Goal: Information Seeking & Learning: Learn about a topic

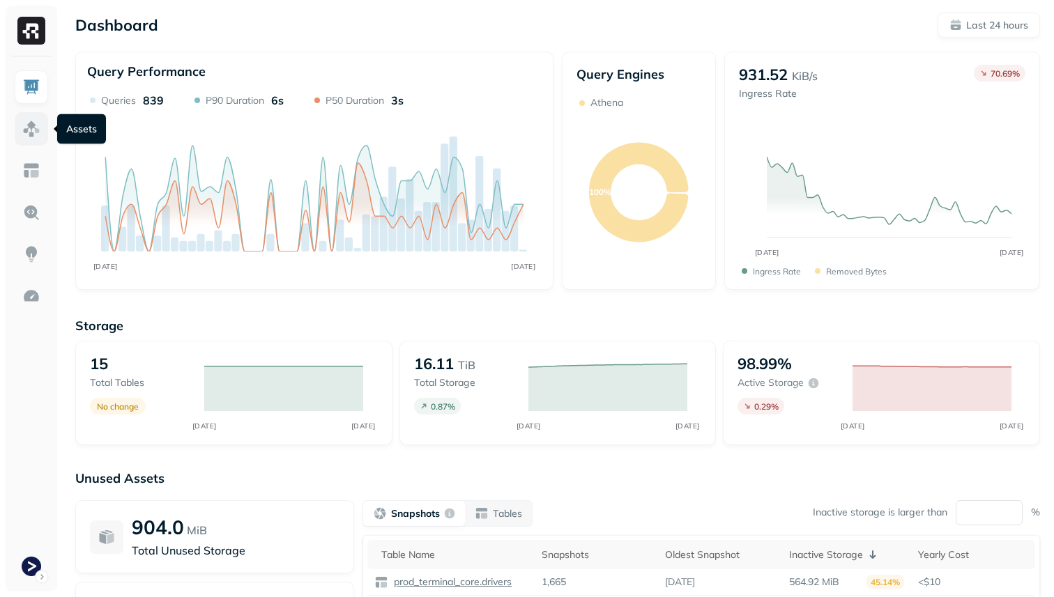
click at [31, 134] on img at bounding box center [31, 129] width 18 height 18
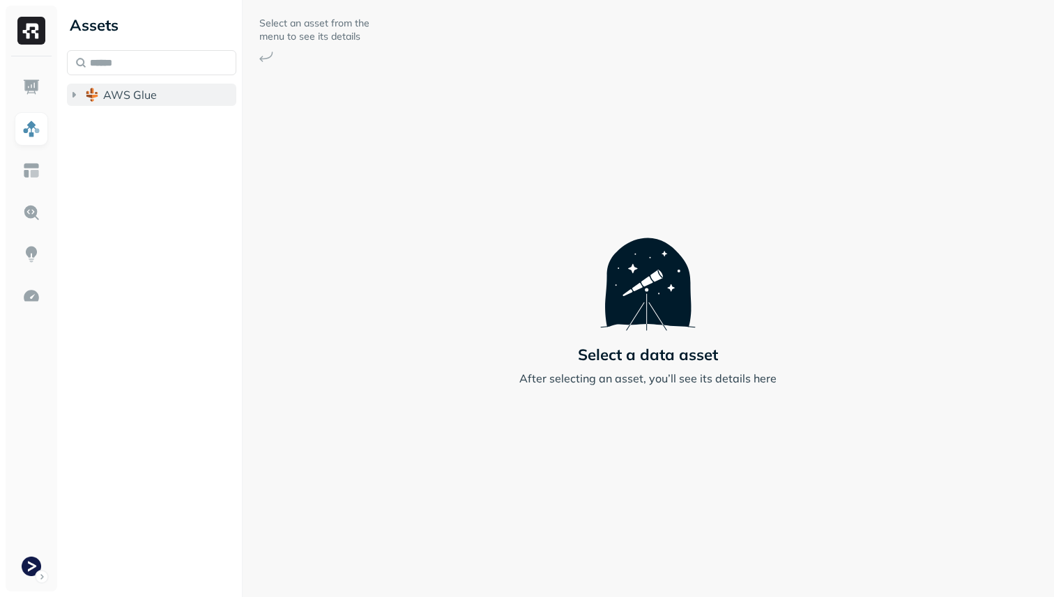
click at [105, 102] on button "AWS Glue" at bounding box center [151, 95] width 169 height 22
click at [112, 119] on img "button" at bounding box center [106, 121] width 14 height 14
click at [121, 135] on ul "Tables ( 13 )" at bounding box center [162, 149] width 151 height 28
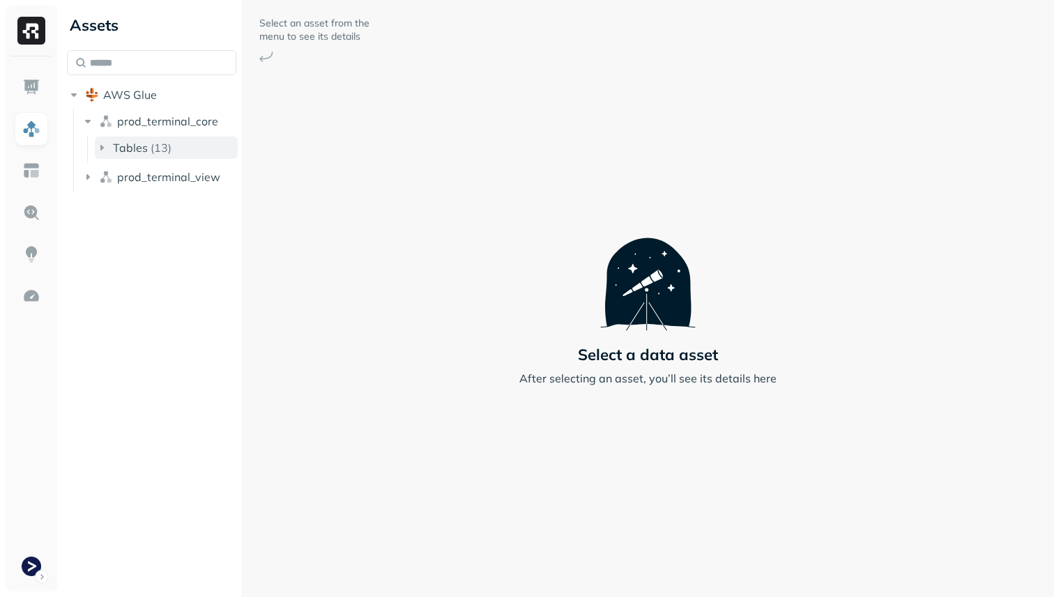
click at [121, 145] on span "Tables" at bounding box center [130, 148] width 35 height 14
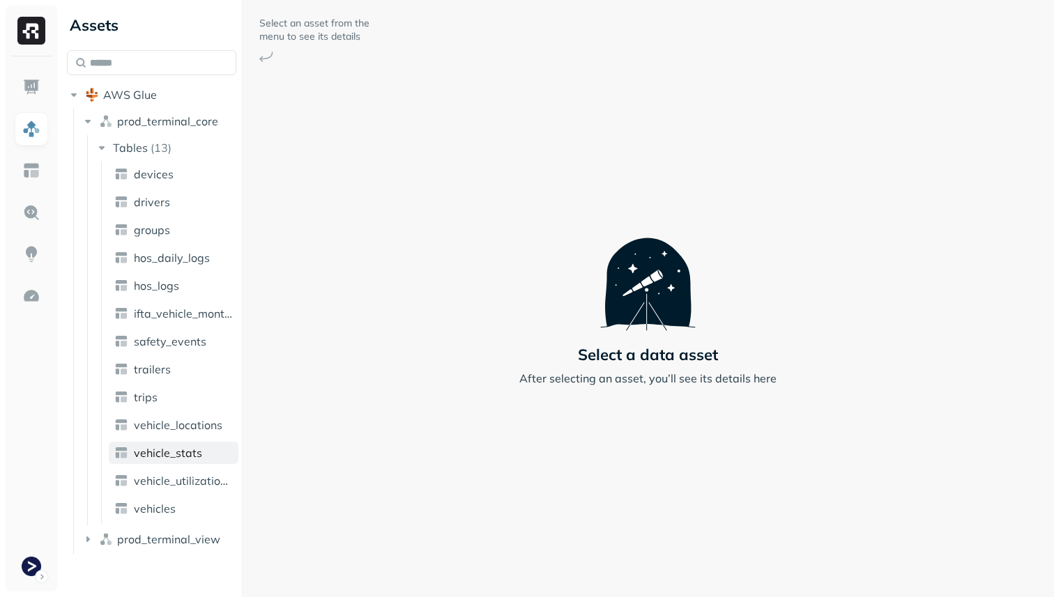
click at [204, 464] on link "vehicle_stats" at bounding box center [174, 453] width 130 height 22
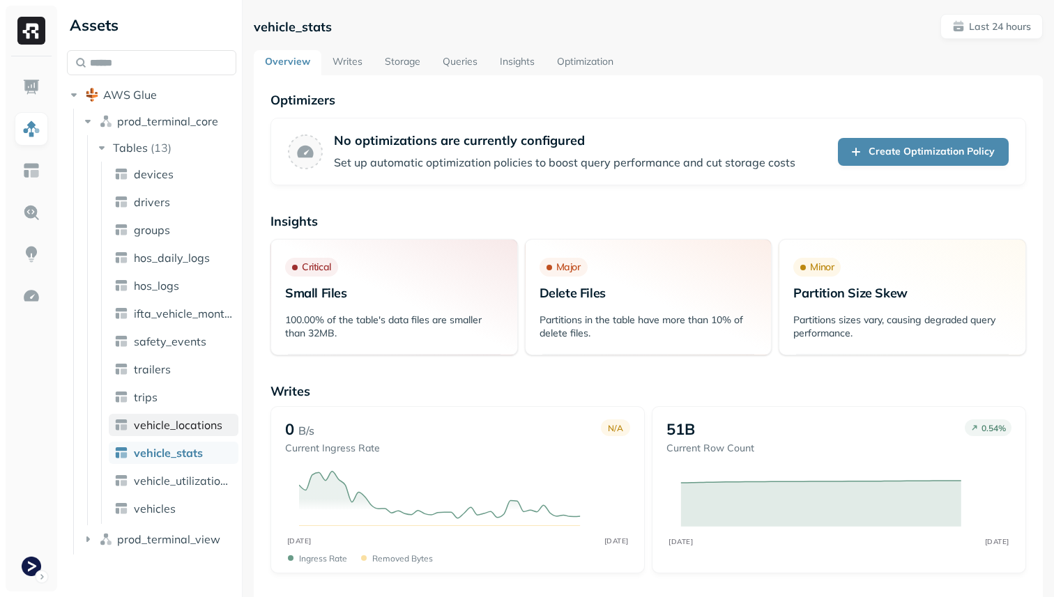
click at [201, 425] on span "vehicle_locations" at bounding box center [178, 425] width 89 height 14
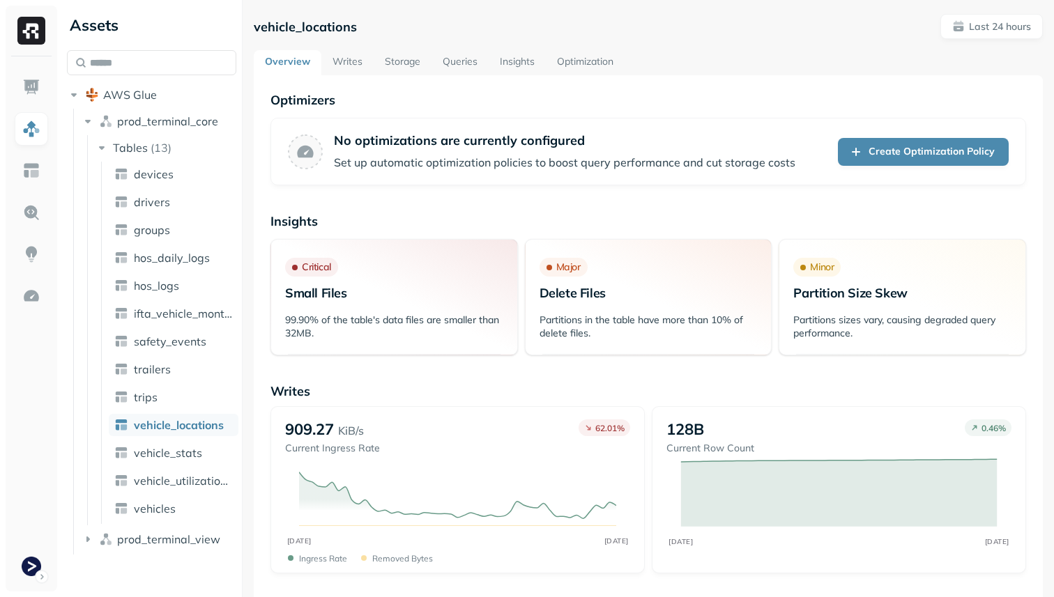
click at [400, 63] on link "Storage" at bounding box center [403, 62] width 58 height 25
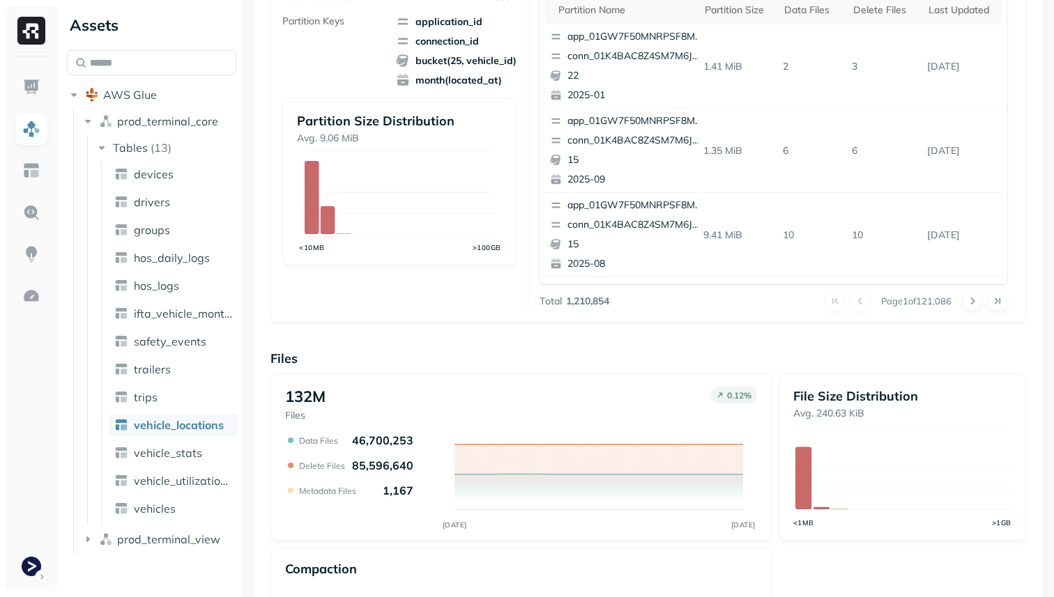
scroll to position [78, 0]
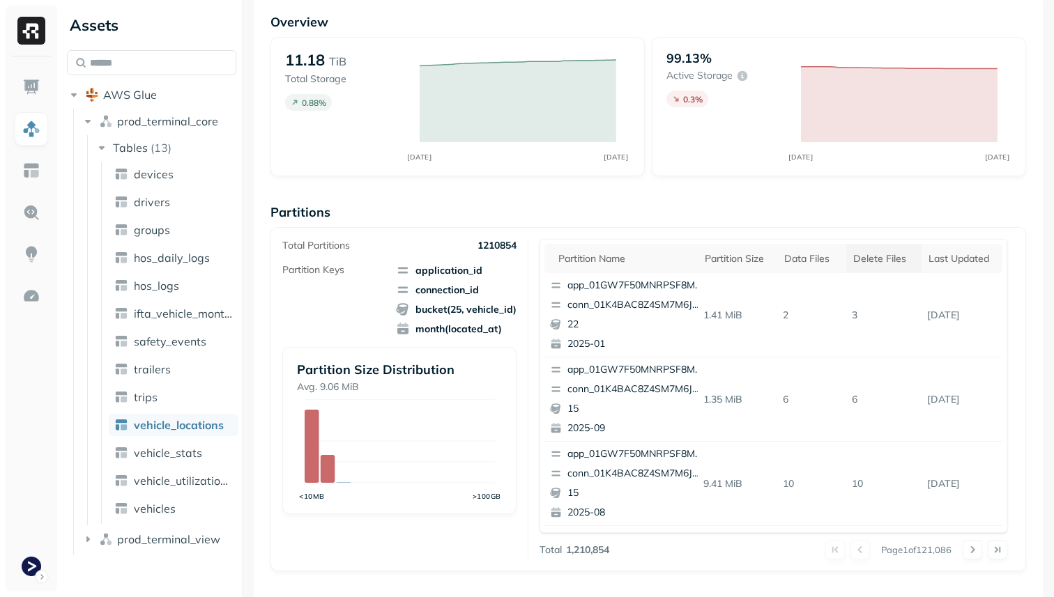
click at [862, 263] on div "Delete Files" at bounding box center [883, 258] width 61 height 13
click at [185, 457] on span "vehicle_stats" at bounding box center [168, 453] width 68 height 14
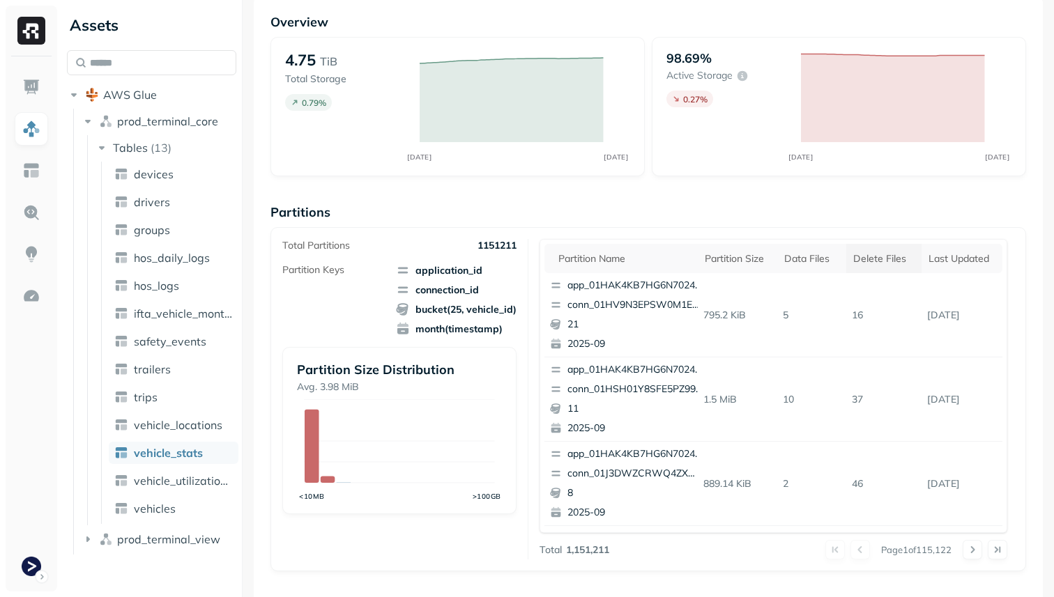
click at [871, 263] on div "Delete Files" at bounding box center [883, 258] width 61 height 13
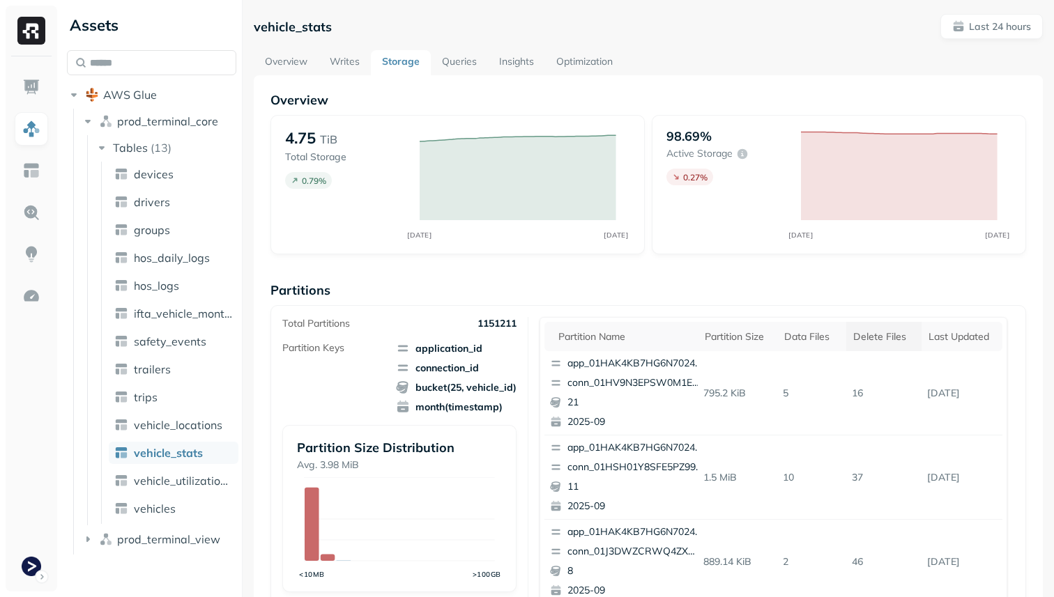
click at [871, 339] on div "Delete Files" at bounding box center [883, 336] width 61 height 13
click at [794, 339] on div "Data Files" at bounding box center [806, 336] width 50 height 13
click at [885, 340] on div "Delete Files" at bounding box center [889, 336] width 56 height 13
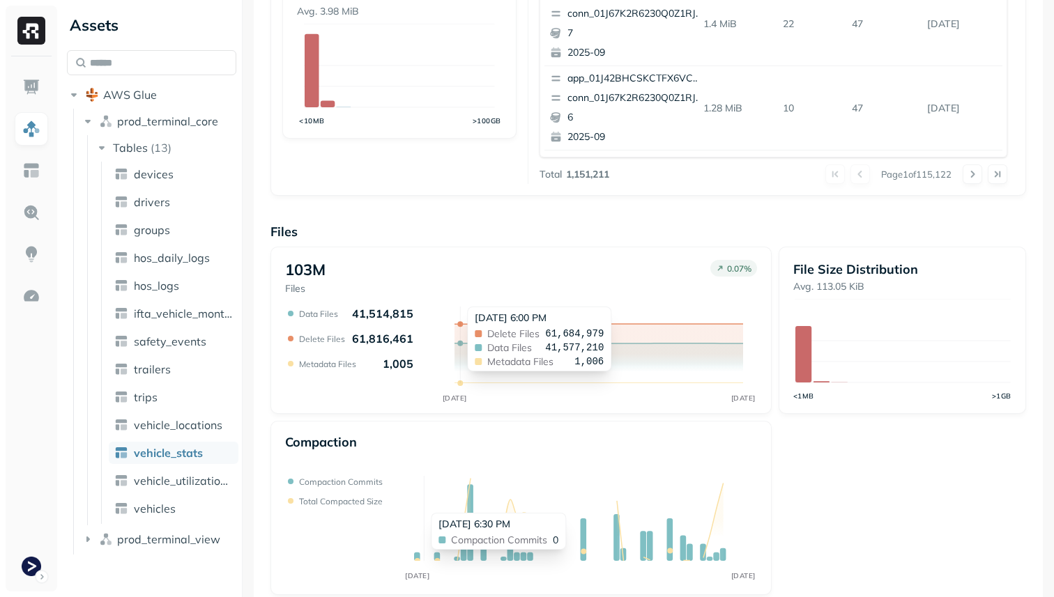
scroll to position [443, 0]
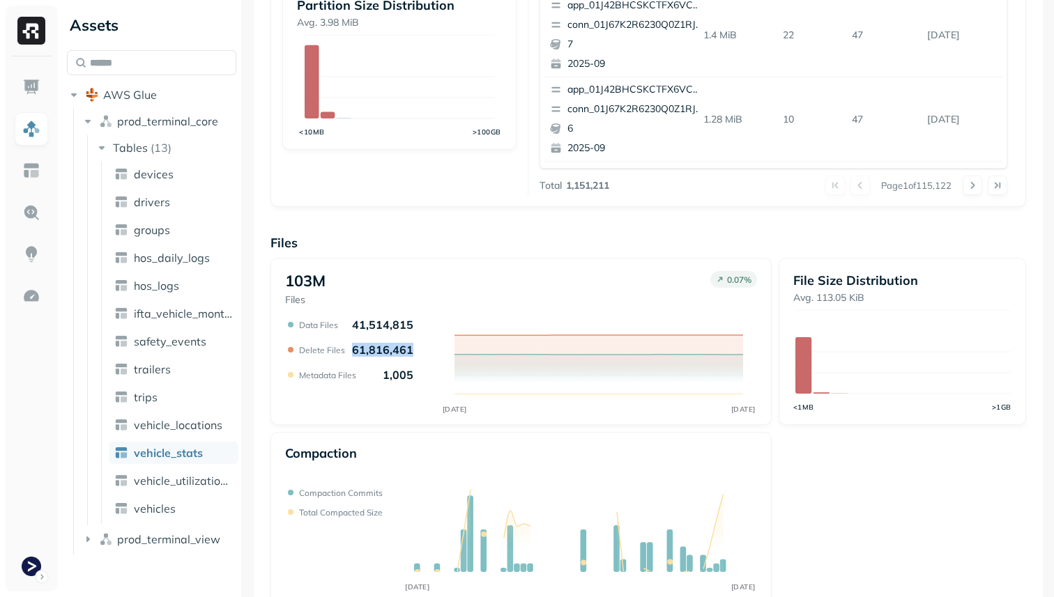
drag, startPoint x: 352, startPoint y: 346, endPoint x: 407, endPoint y: 353, distance: 55.5
click at [407, 353] on p "61,816,461" at bounding box center [382, 350] width 61 height 14
copy p "61,816,461"
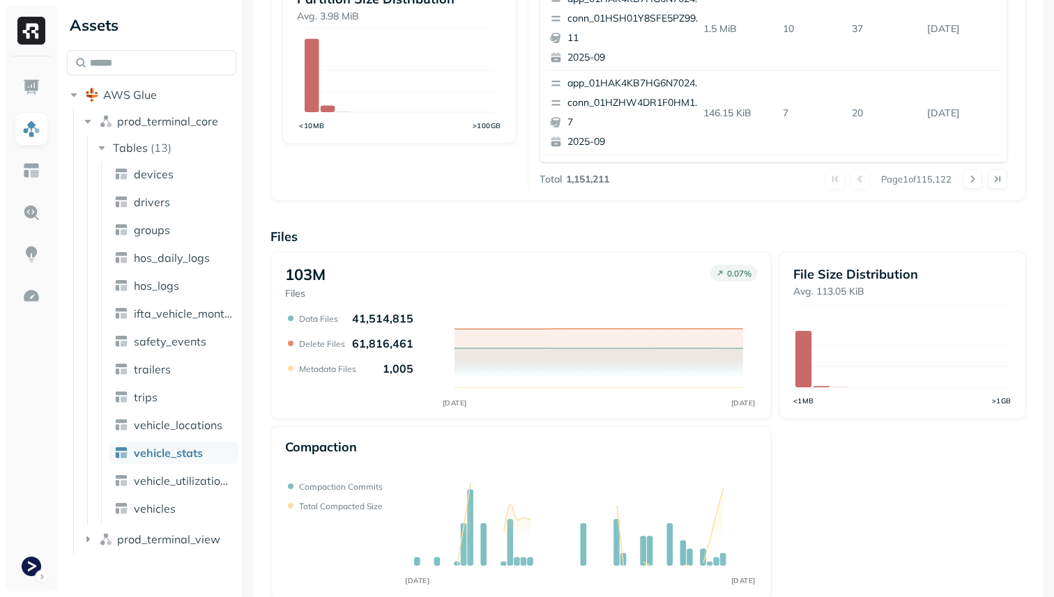
scroll to position [468, 0]
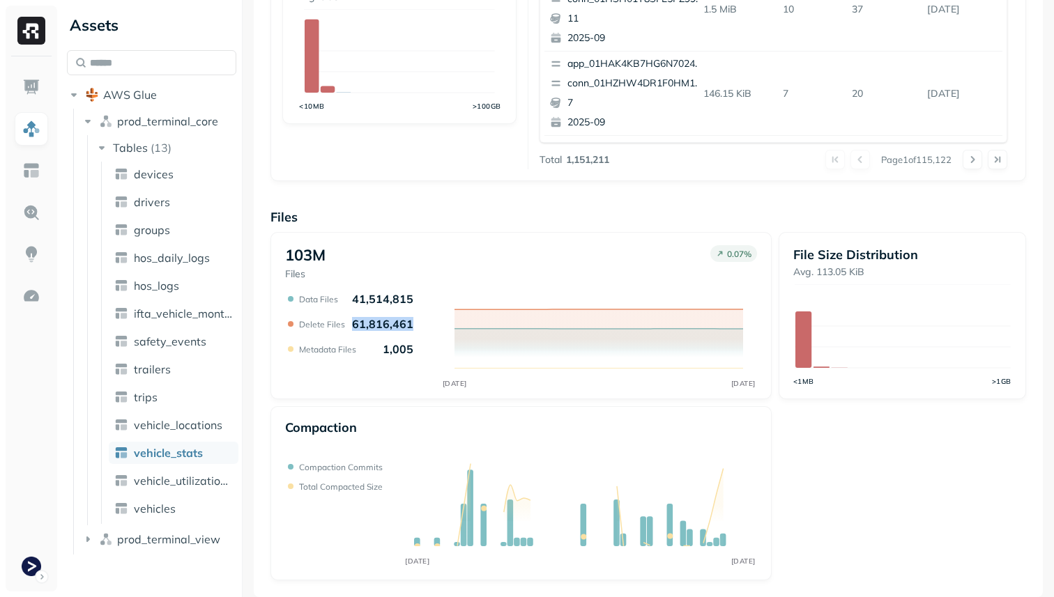
drag, startPoint x: 349, startPoint y: 320, endPoint x: 409, endPoint y: 325, distance: 59.5
click at [409, 325] on div "Delete Files 61,816,461" at bounding box center [356, 324] width 114 height 14
copy p "61,816,461"
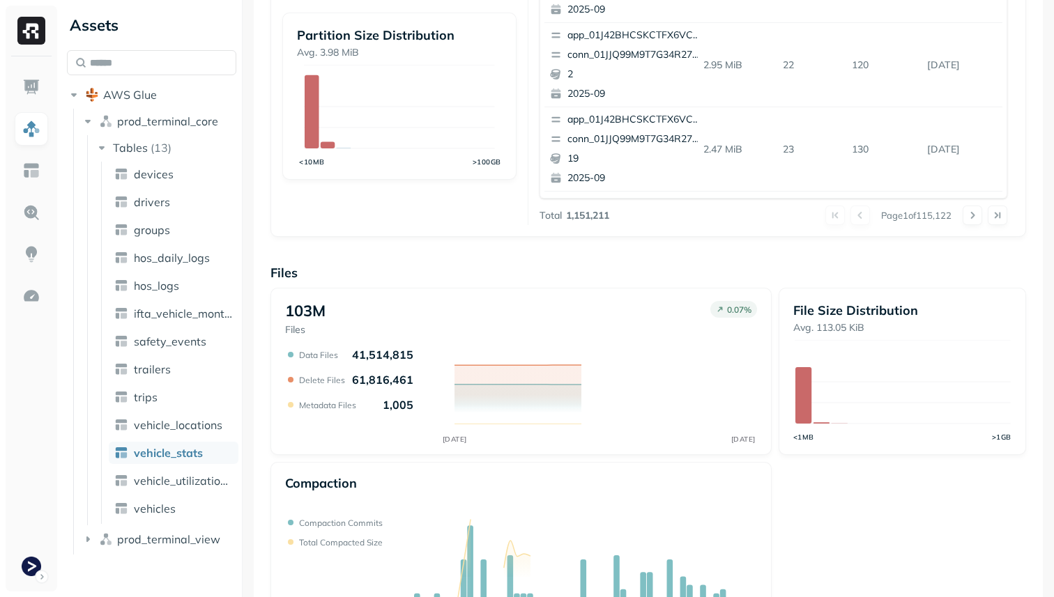
scroll to position [468, 0]
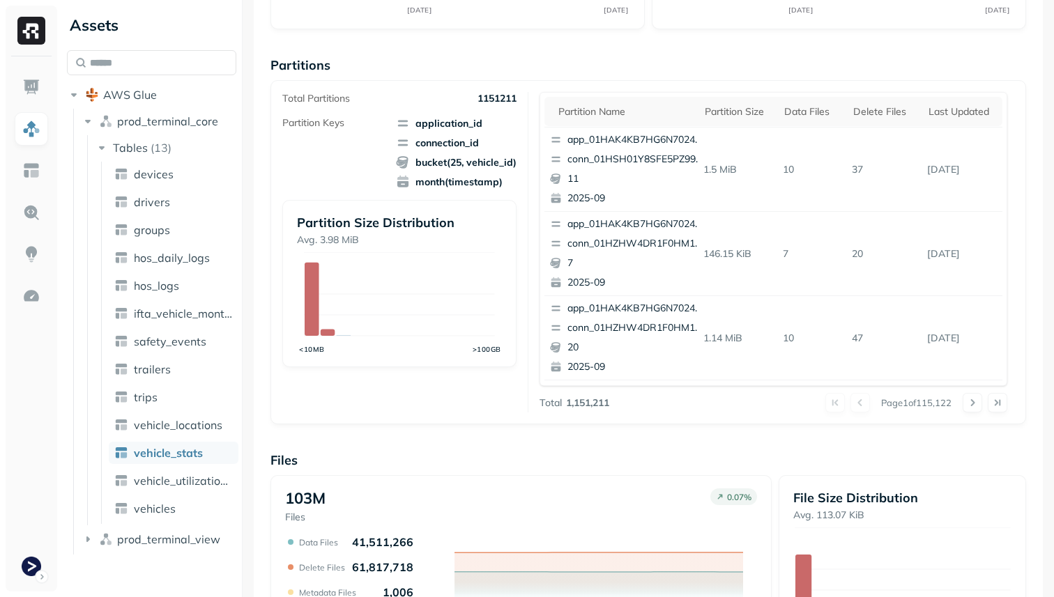
scroll to position [86, 0]
click at [874, 112] on div "Delete Files" at bounding box center [883, 111] width 61 height 13
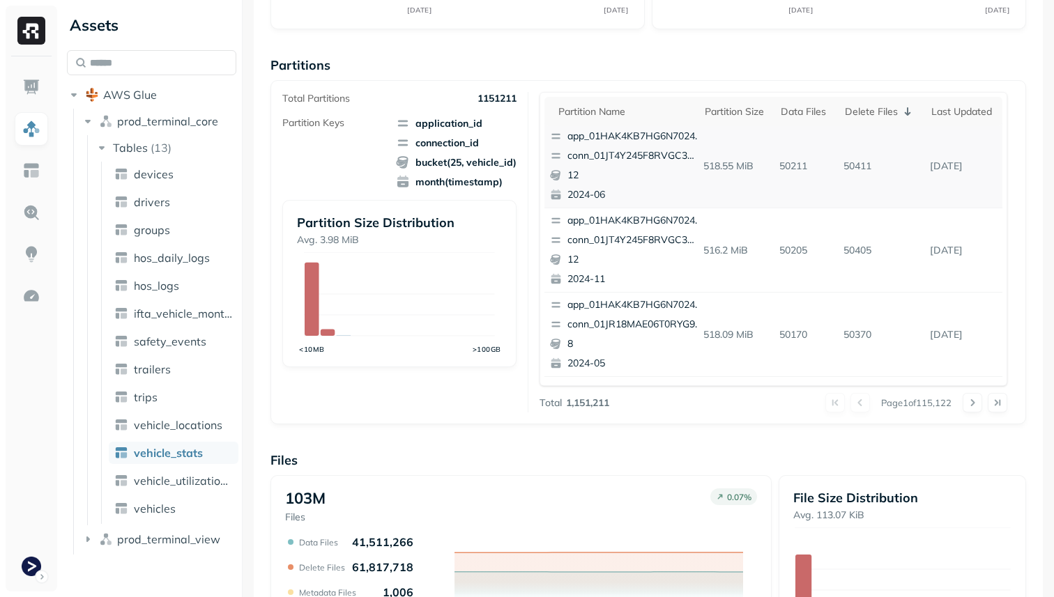
click at [617, 150] on p "conn_01JT4Y245F8RVGC3WJ980TK8T0" at bounding box center [634, 156] width 135 height 14
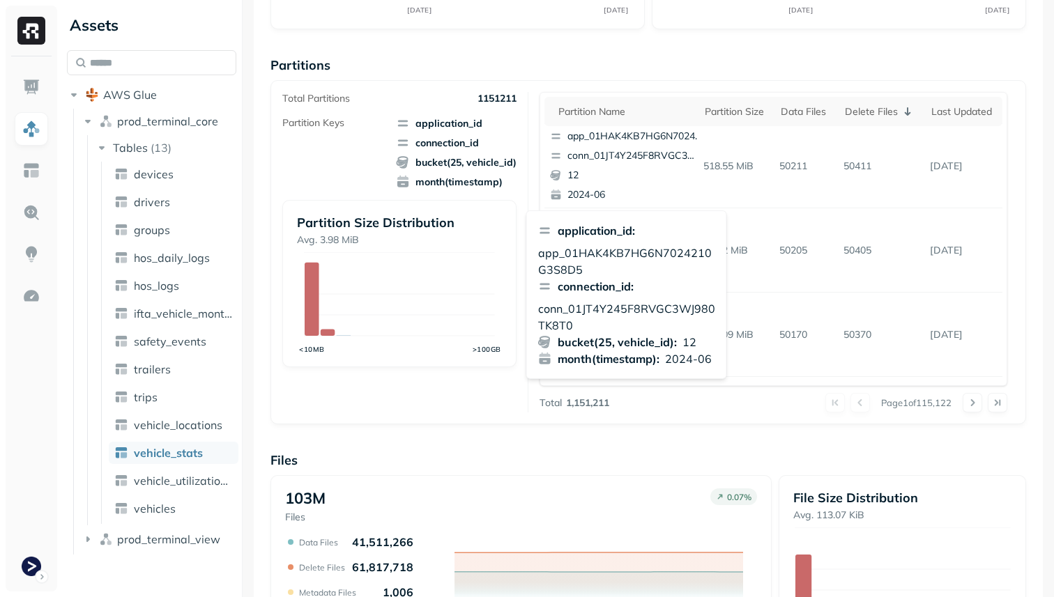
click at [578, 326] on p "conn_01JT4Y245F8RVGC3WJ980TK8T0" at bounding box center [626, 316] width 177 height 33
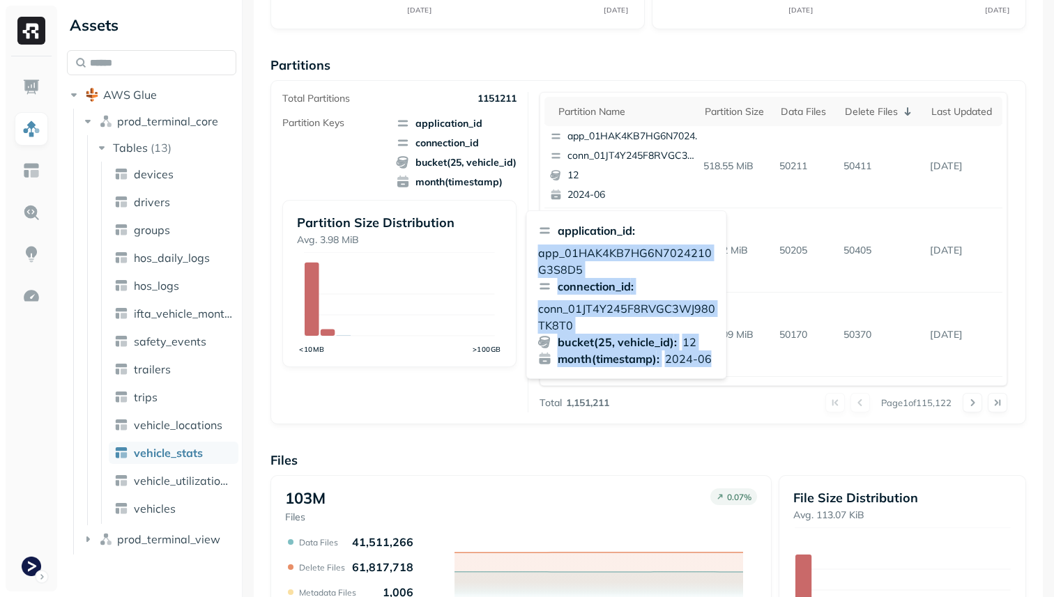
drag, startPoint x: 715, startPoint y: 357, endPoint x: 540, endPoint y: 254, distance: 202.8
click at [540, 254] on div "application_id : app_01HAK4KB7HG6N7024210G3S8D5 connection_id : conn_01JT4Y245F…" at bounding box center [626, 295] width 201 height 169
copy div "app_01HAK4KB7HG6N7024210G3S8D5 connection_id : conn_01JT4Y245F8RVGC3WJ980TK8T0 …"
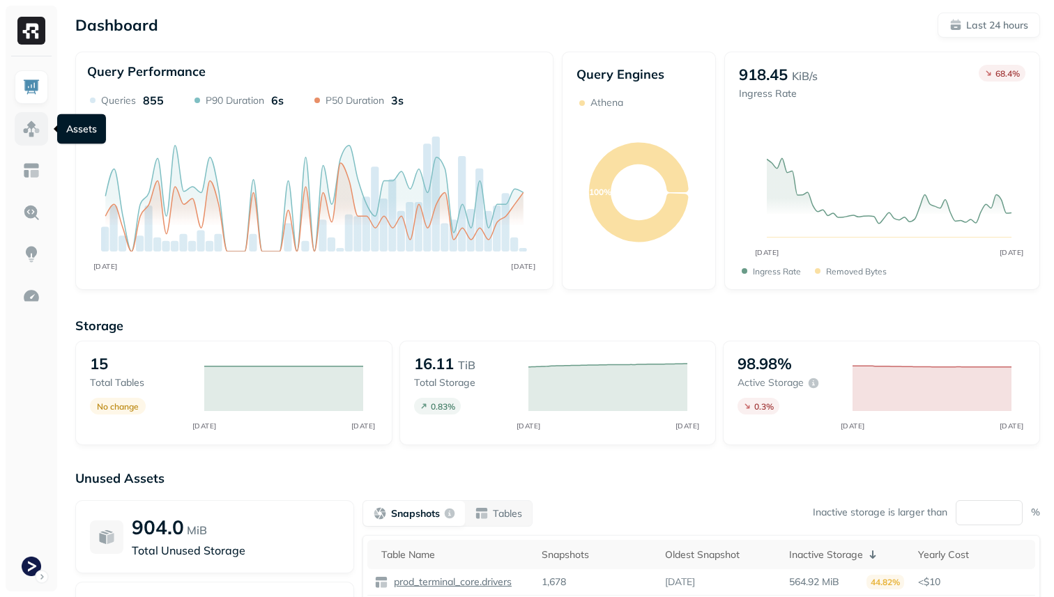
click at [34, 134] on img at bounding box center [31, 129] width 18 height 18
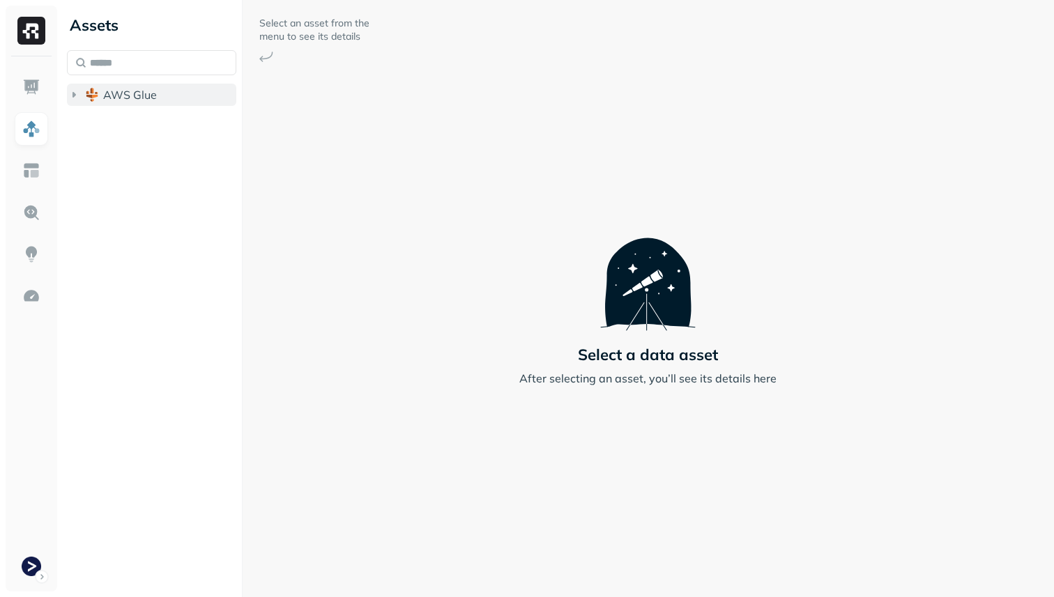
click at [134, 102] on button "AWS Glue" at bounding box center [151, 95] width 169 height 22
click at [134, 130] on button "prod_terminal_core" at bounding box center [159, 121] width 156 height 22
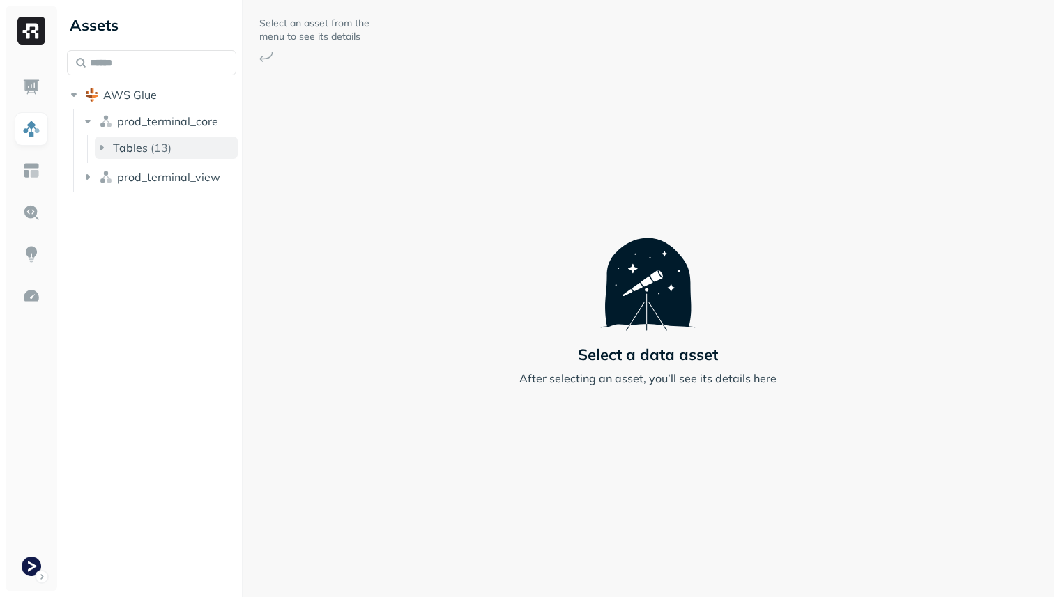
click at [137, 150] on span "Tables" at bounding box center [130, 148] width 35 height 14
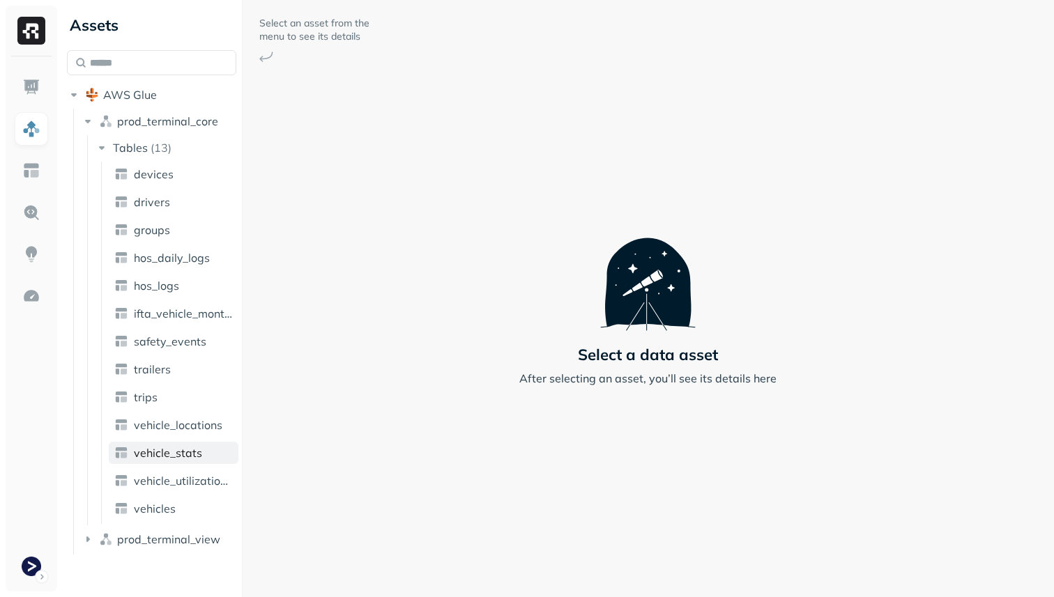
click at [203, 455] on link "vehicle_stats" at bounding box center [174, 453] width 130 height 22
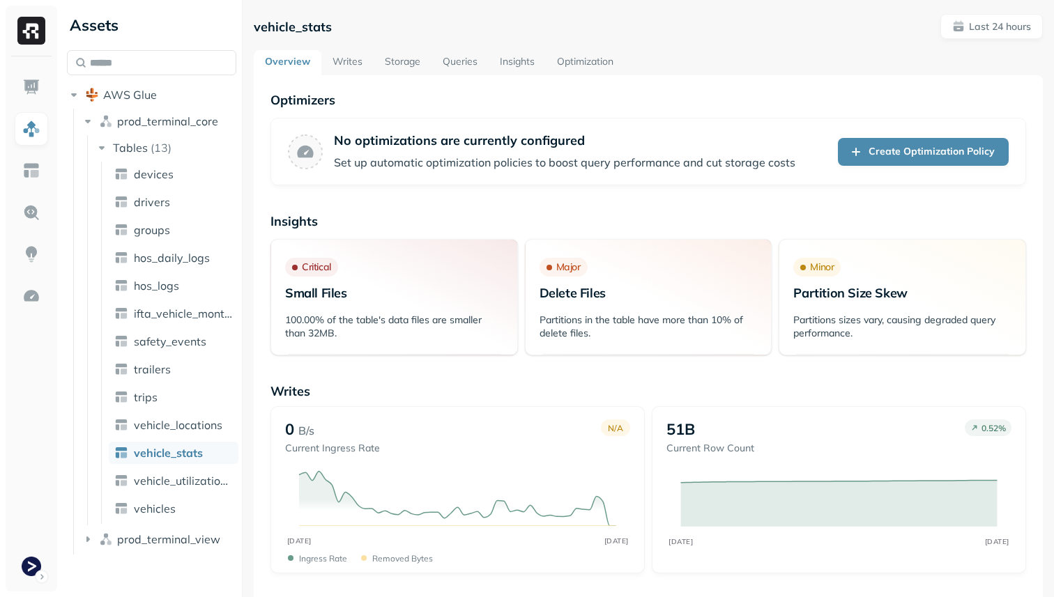
click at [412, 54] on link "Storage" at bounding box center [403, 62] width 58 height 25
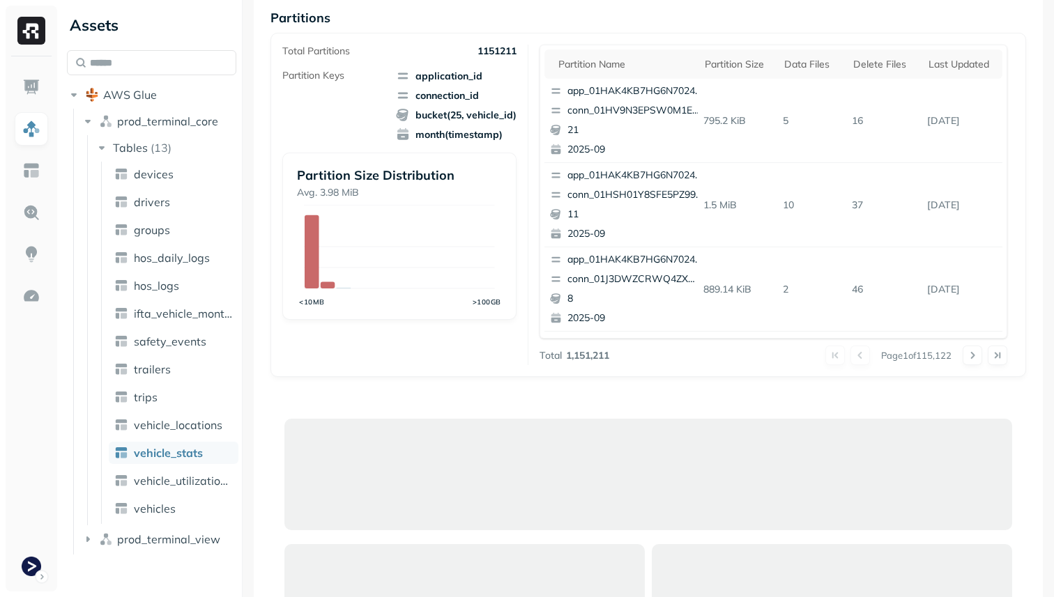
scroll to position [209, 0]
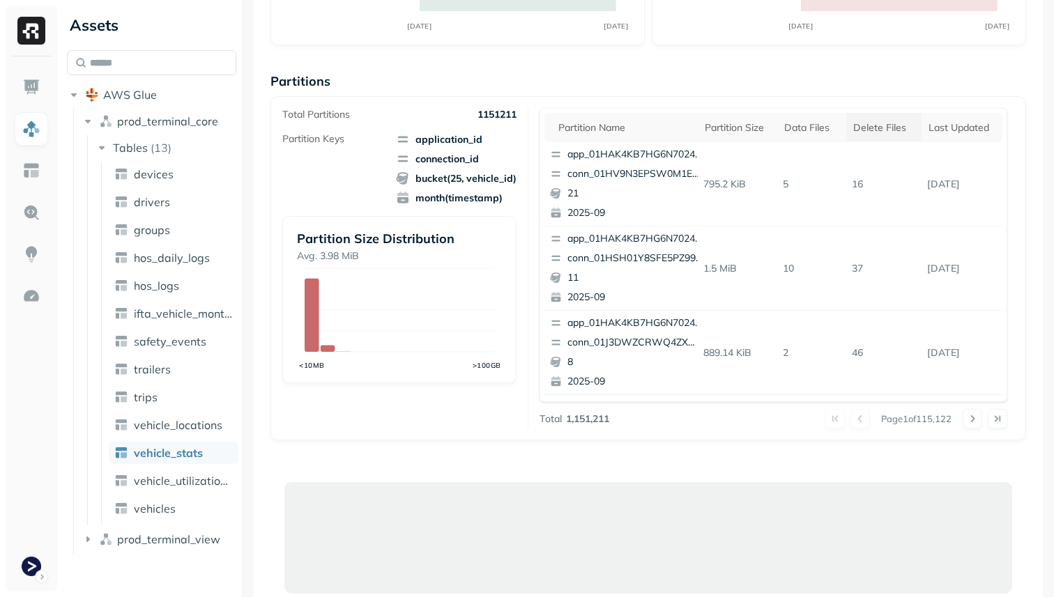
click at [855, 121] on div "Delete Files" at bounding box center [883, 127] width 61 height 13
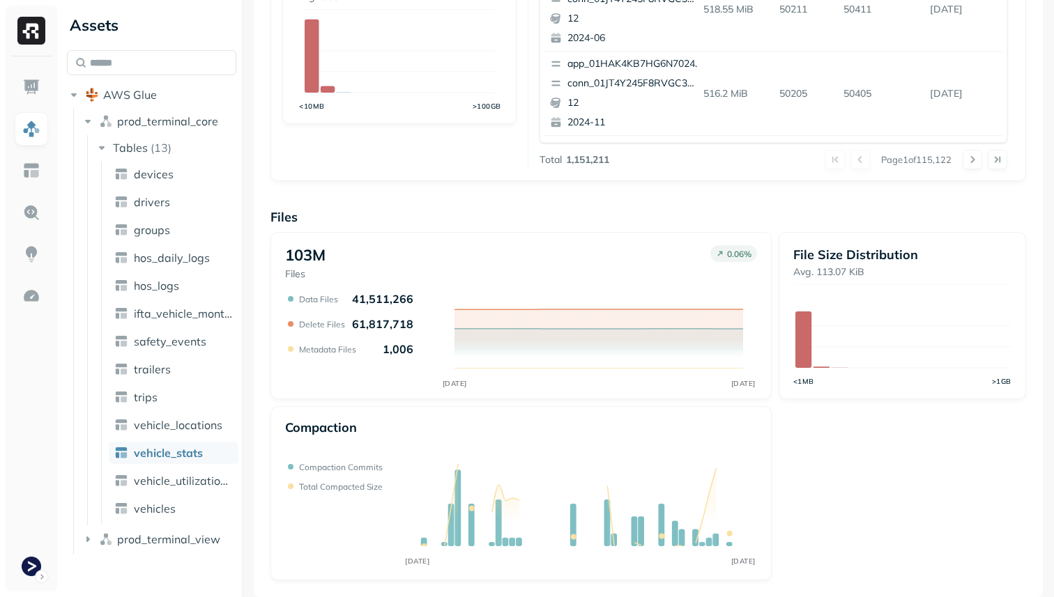
scroll to position [0, 0]
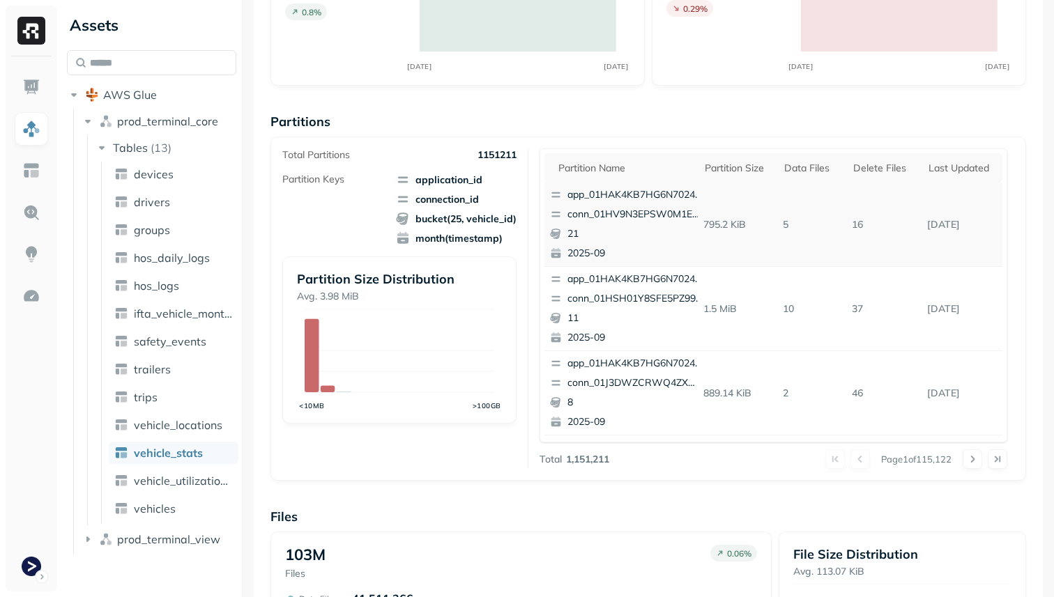
scroll to position [177, 0]
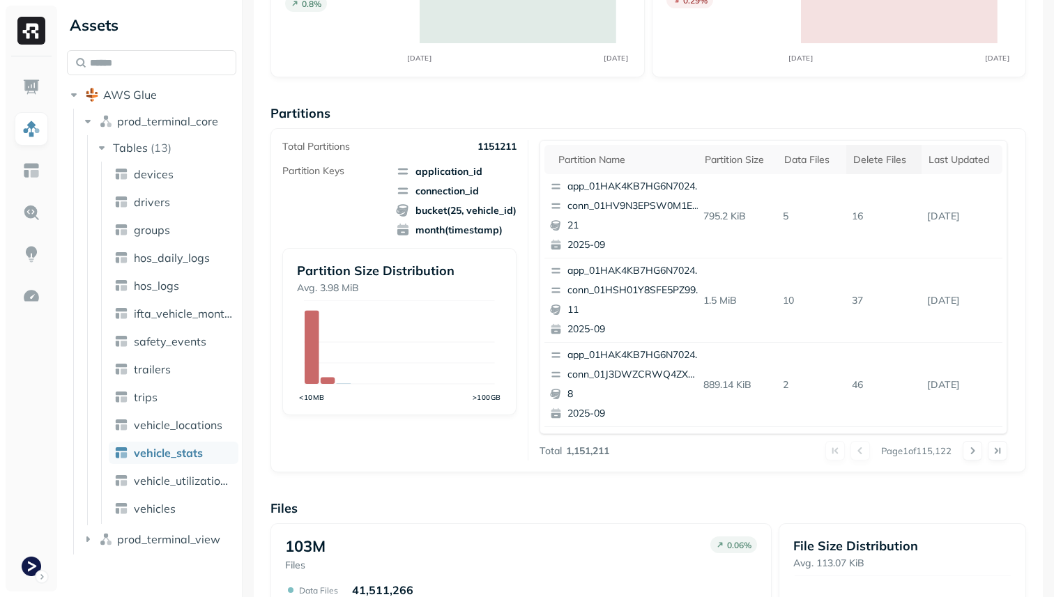
click at [871, 150] on th "Delete Files" at bounding box center [883, 159] width 75 height 29
click at [611, 203] on p "conn_01JT4Y245F8RVGC3WJ980TK8T0" at bounding box center [634, 206] width 135 height 14
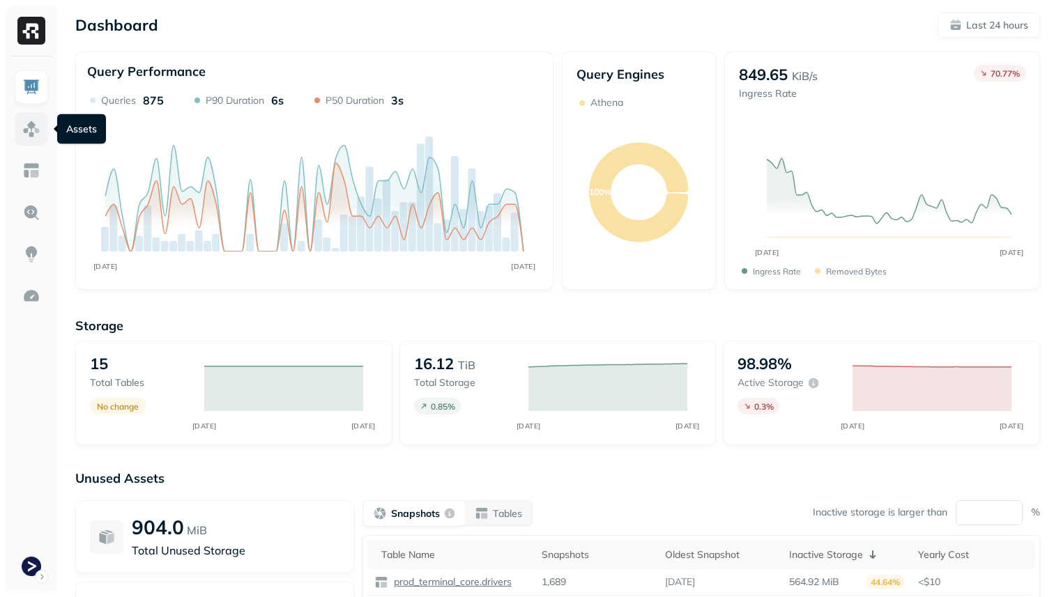
click at [31, 135] on img at bounding box center [31, 129] width 18 height 18
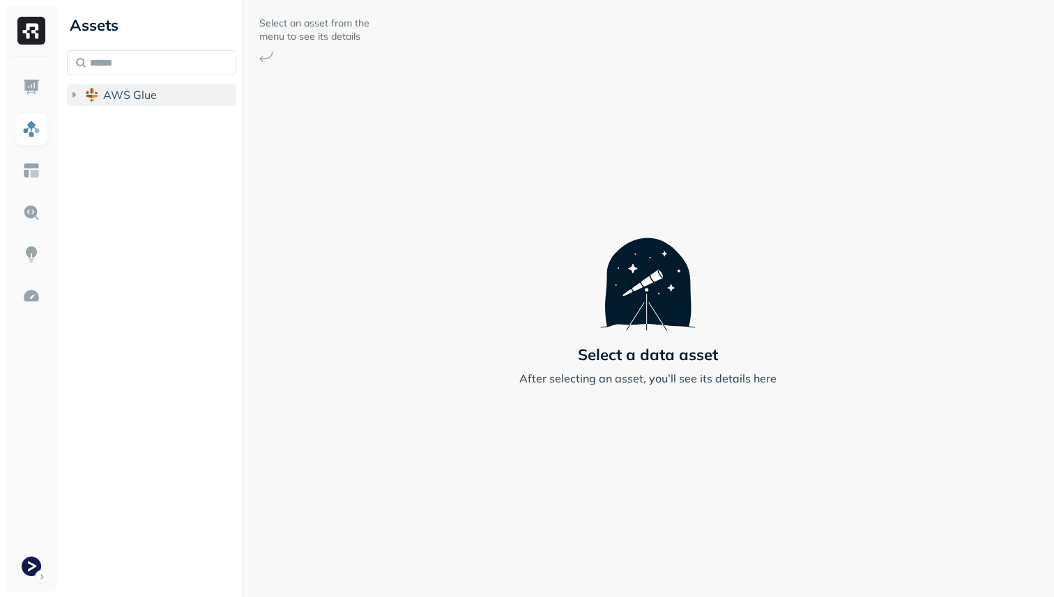
click at [151, 91] on span "AWS Glue" at bounding box center [130, 95] width 54 height 14
click at [151, 139] on button "prod_terminal_view" at bounding box center [159, 149] width 156 height 22
click at [152, 131] on button "prod_terminal_core" at bounding box center [159, 121] width 156 height 22
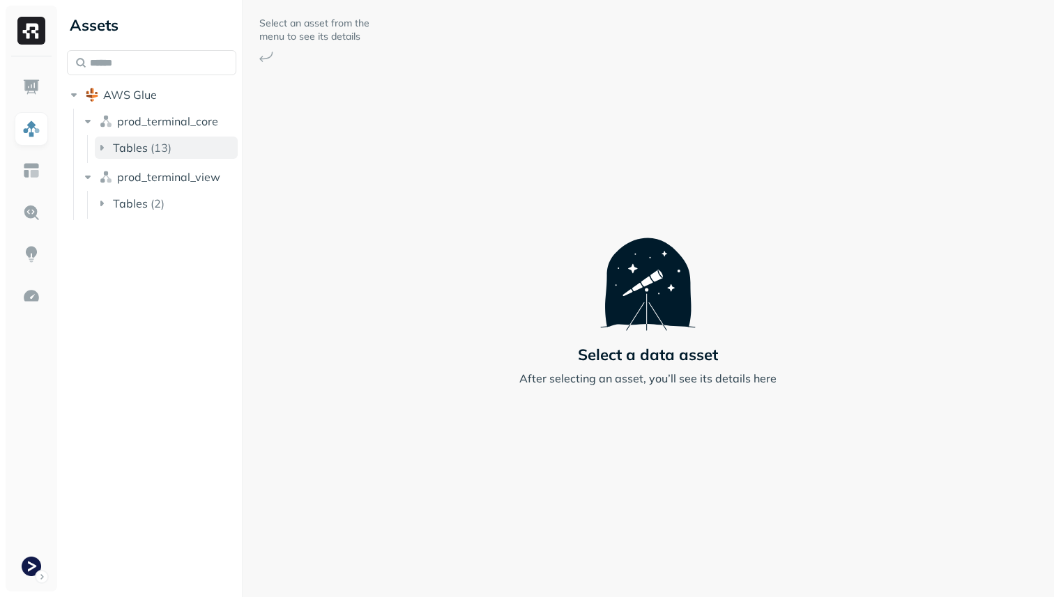
click at [152, 146] on p "( 13 )" at bounding box center [161, 148] width 21 height 14
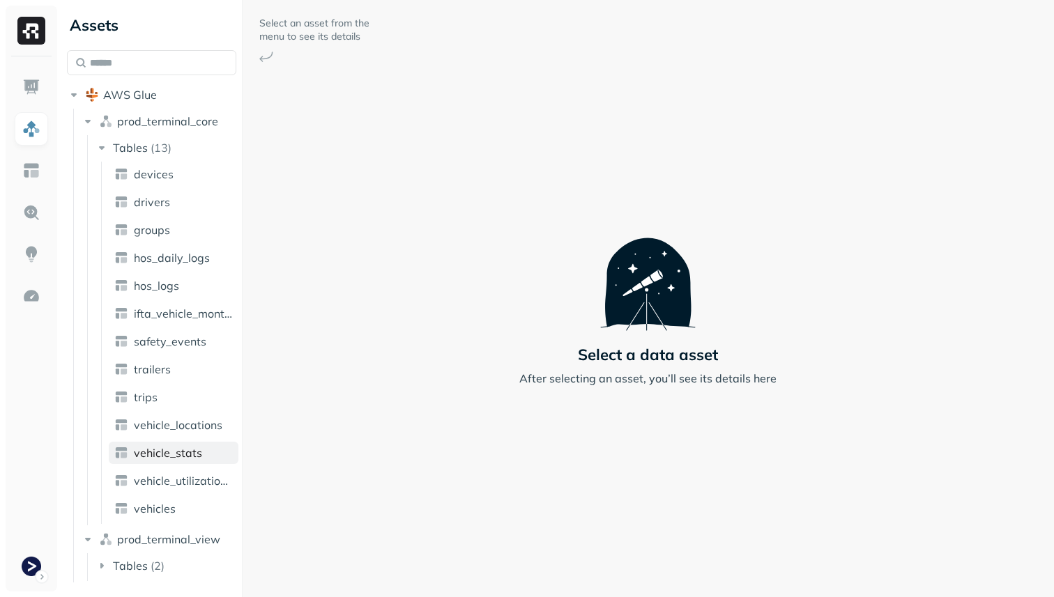
click at [192, 457] on span "vehicle_stats" at bounding box center [168, 453] width 68 height 14
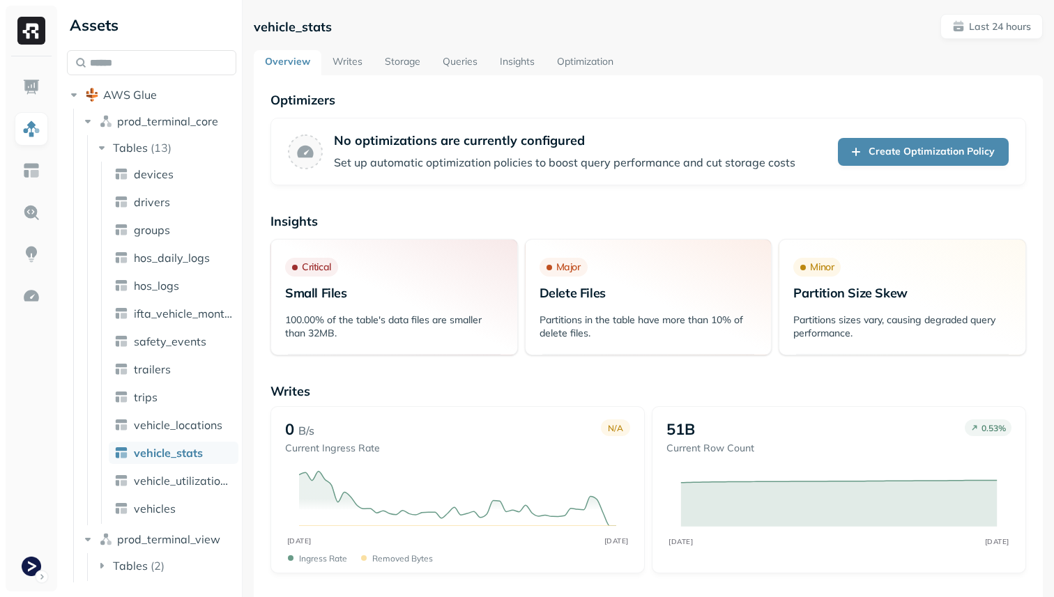
click at [395, 57] on link "Storage" at bounding box center [403, 62] width 58 height 25
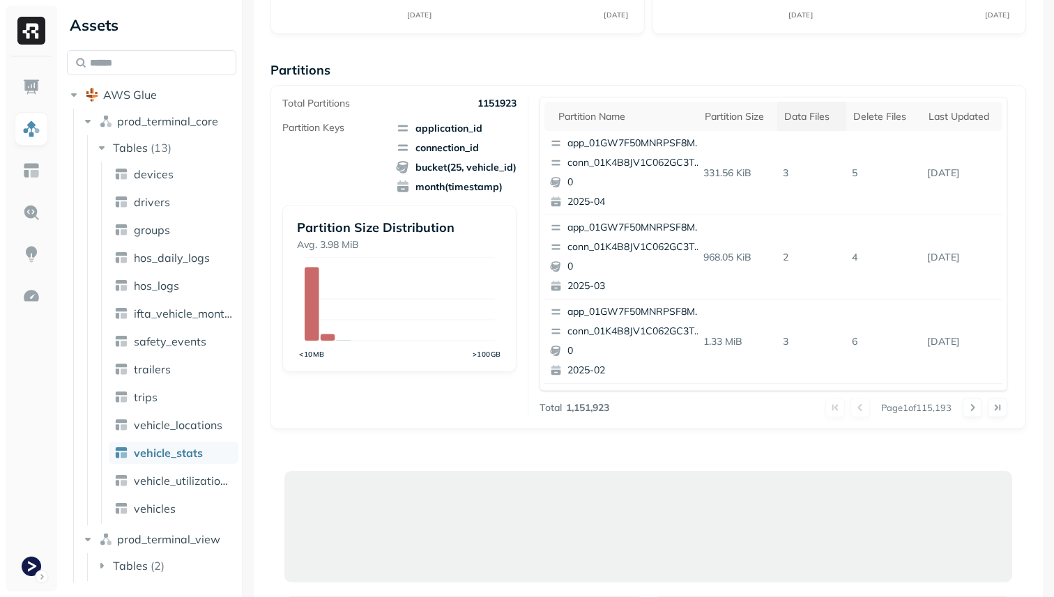
scroll to position [189, 0]
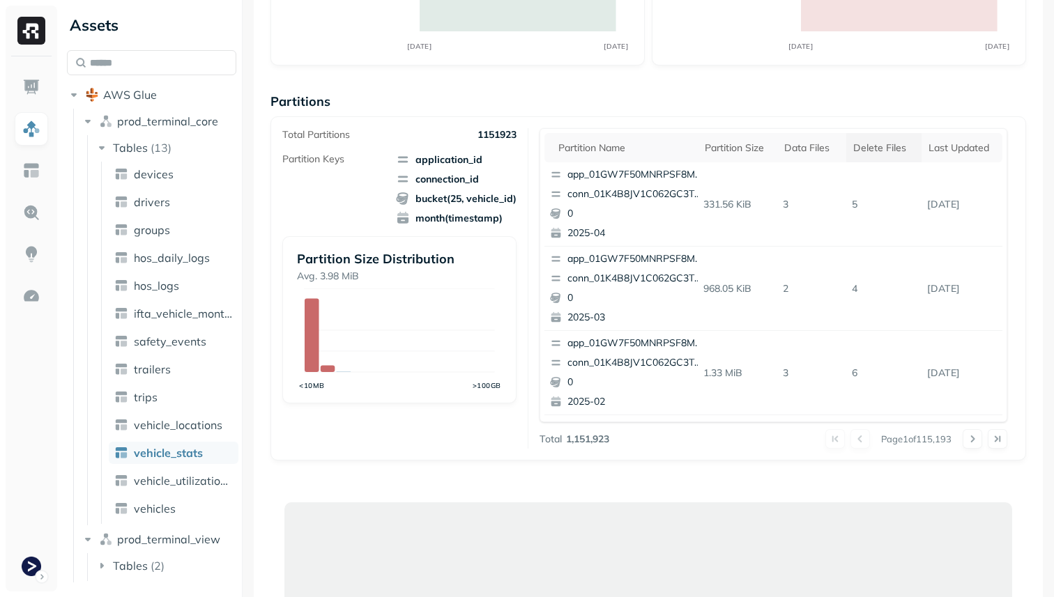
click at [865, 148] on div "Delete Files" at bounding box center [883, 148] width 61 height 13
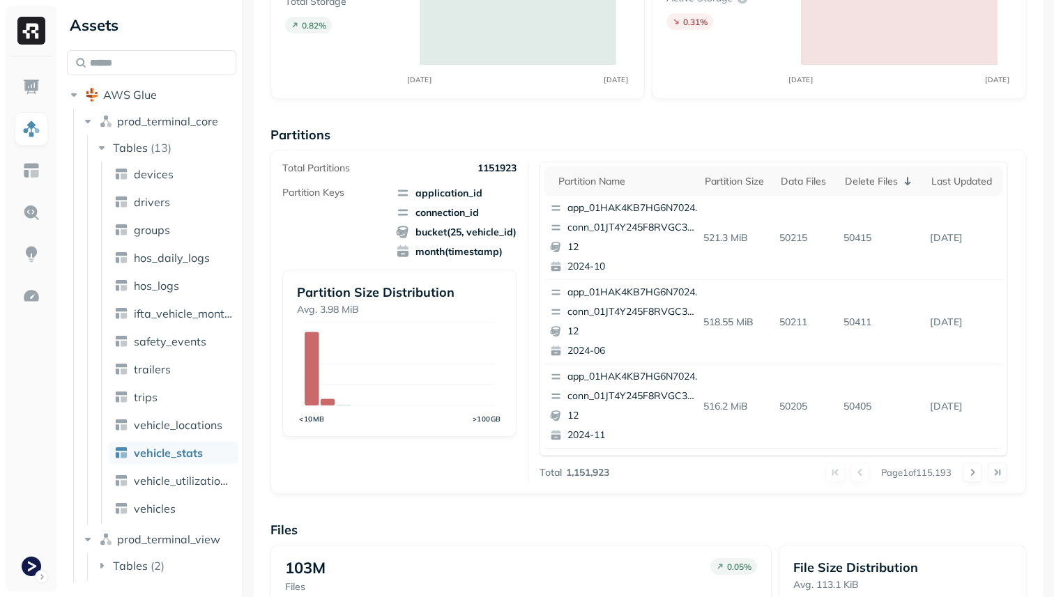
scroll to position [0, 0]
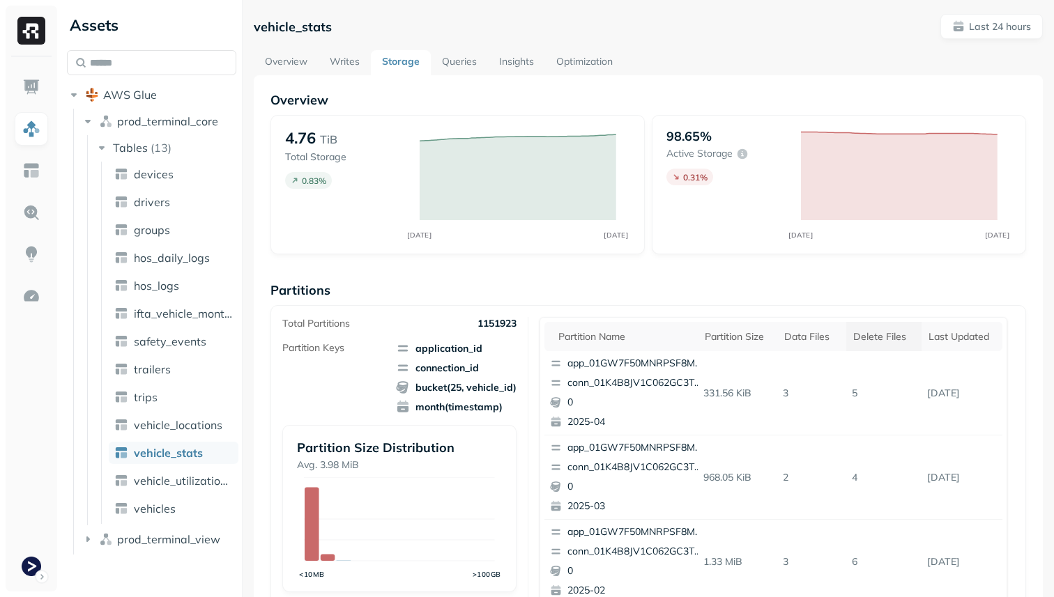
click at [895, 338] on div "Delete Files" at bounding box center [883, 336] width 61 height 13
click at [660, 384] on p "conn_01JT4Y245F8RVGC3WJ980TK8T0" at bounding box center [634, 383] width 135 height 14
click at [348, 66] on link "Writes" at bounding box center [345, 62] width 52 height 25
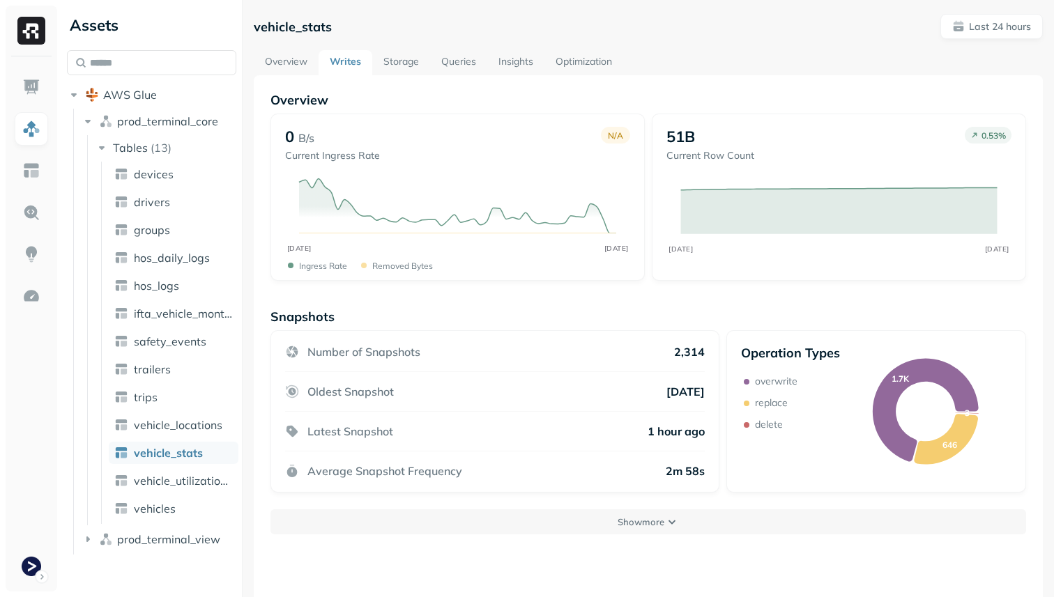
click at [308, 69] on link "Overview" at bounding box center [286, 62] width 65 height 25
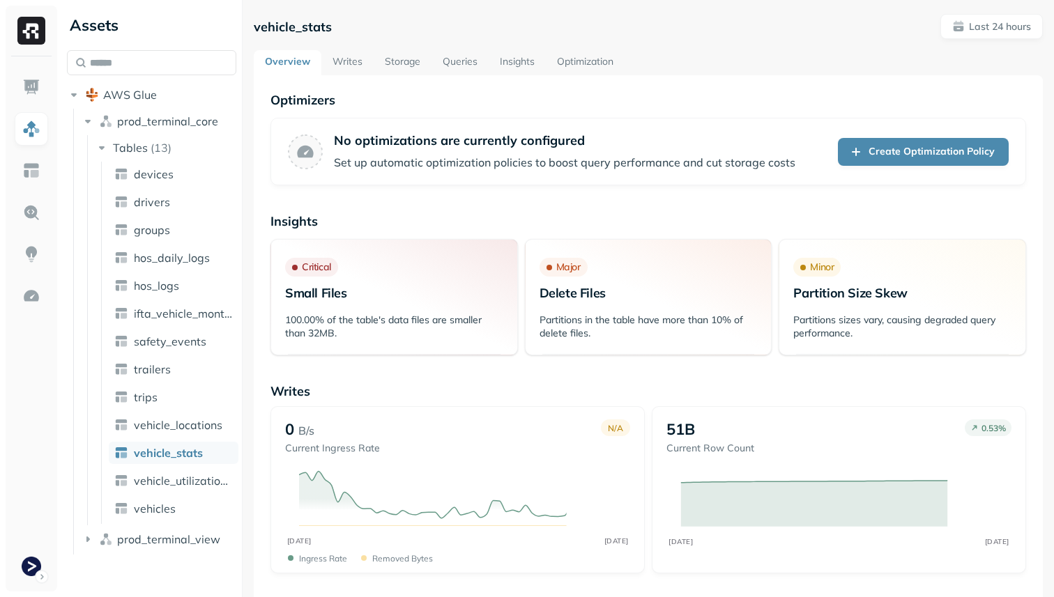
click at [344, 68] on link "Writes" at bounding box center [347, 62] width 52 height 25
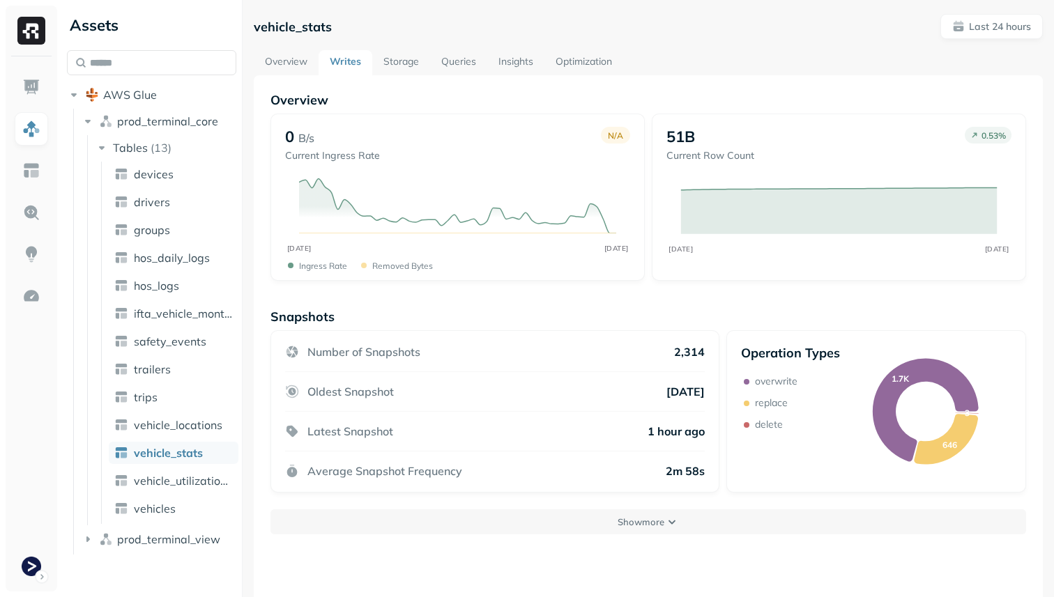
click at [400, 68] on link "Storage" at bounding box center [401, 62] width 58 height 25
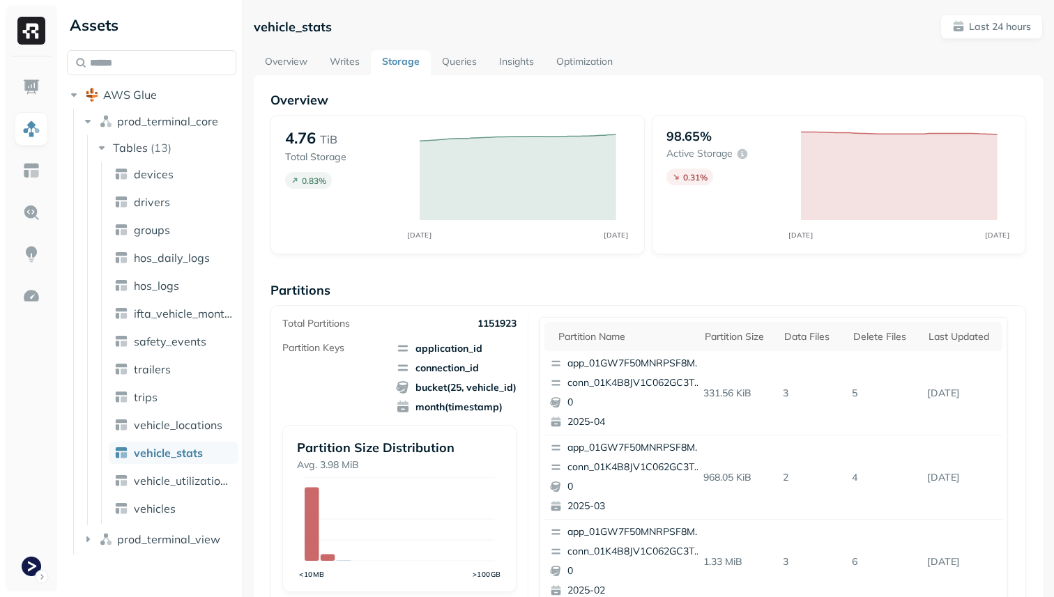
click at [459, 65] on link "Queries" at bounding box center [459, 62] width 57 height 25
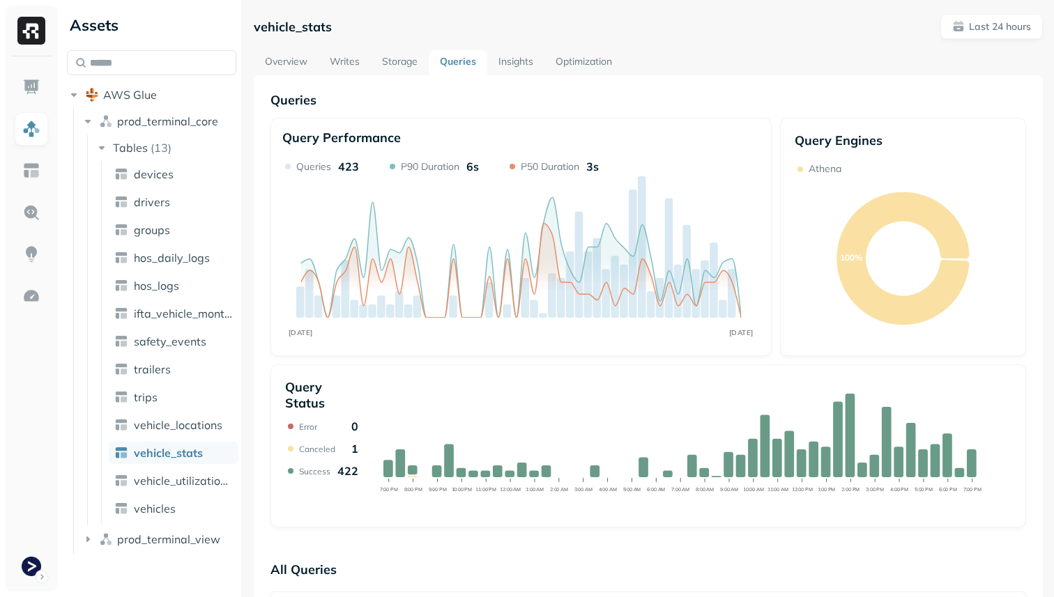
click at [412, 66] on link "Storage" at bounding box center [400, 62] width 58 height 25
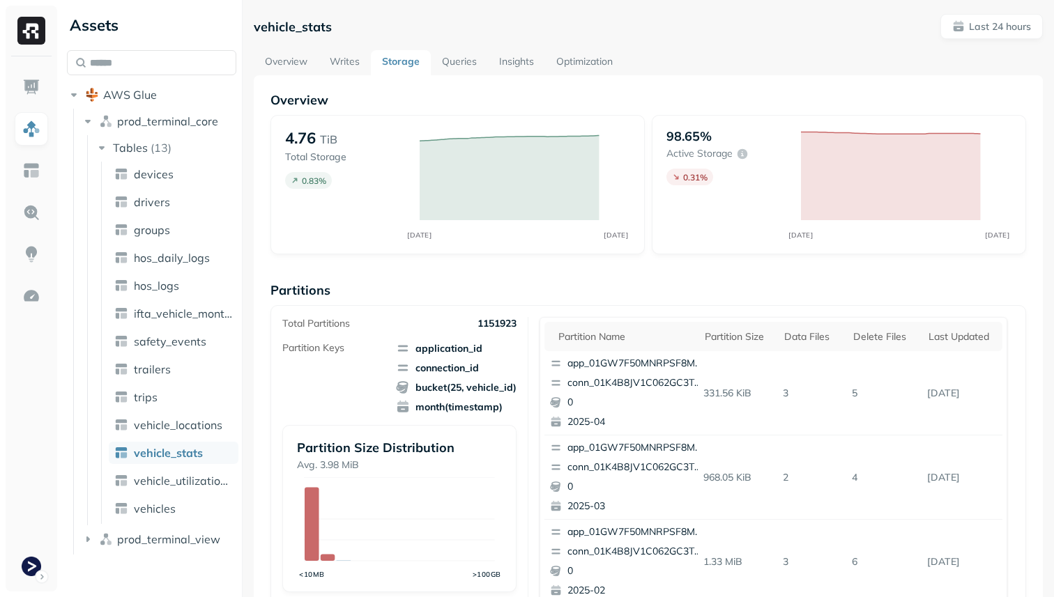
click at [451, 68] on link "Queries" at bounding box center [459, 62] width 57 height 25
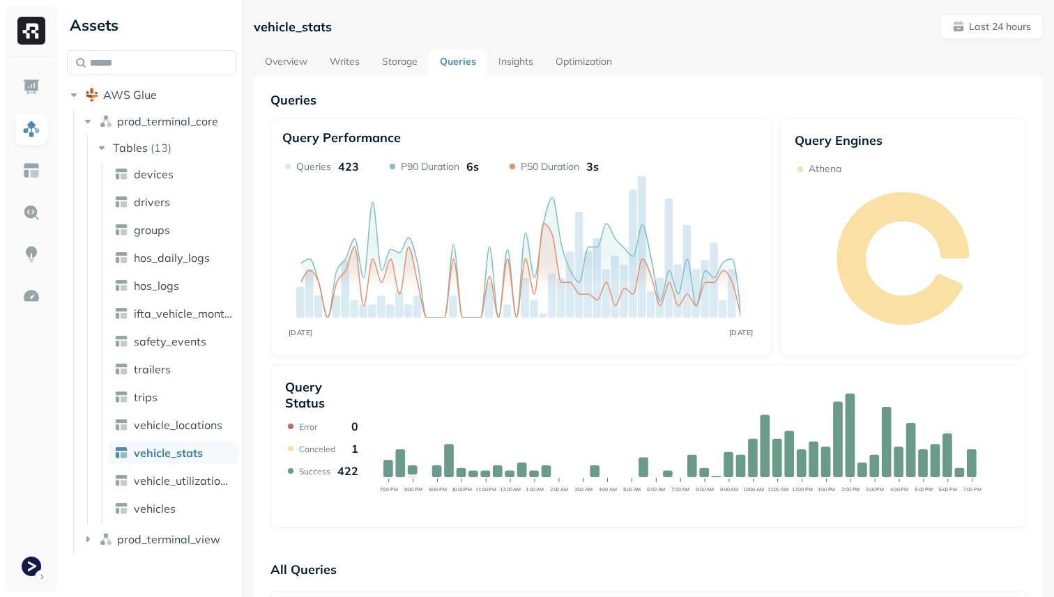
click at [510, 64] on link "Insights" at bounding box center [515, 62] width 57 height 25
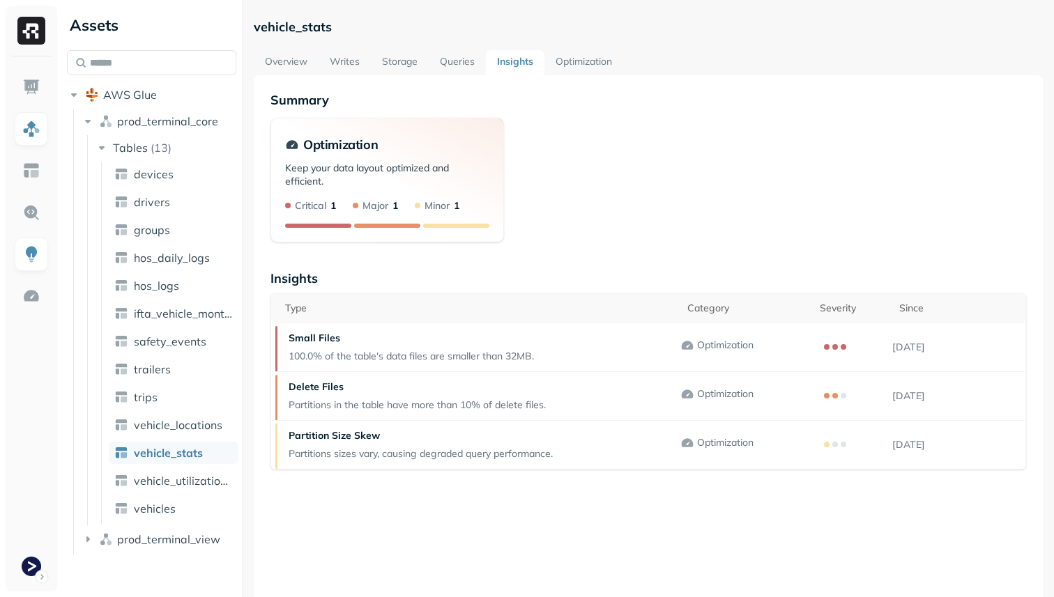
click at [465, 65] on link "Queries" at bounding box center [457, 62] width 57 height 25
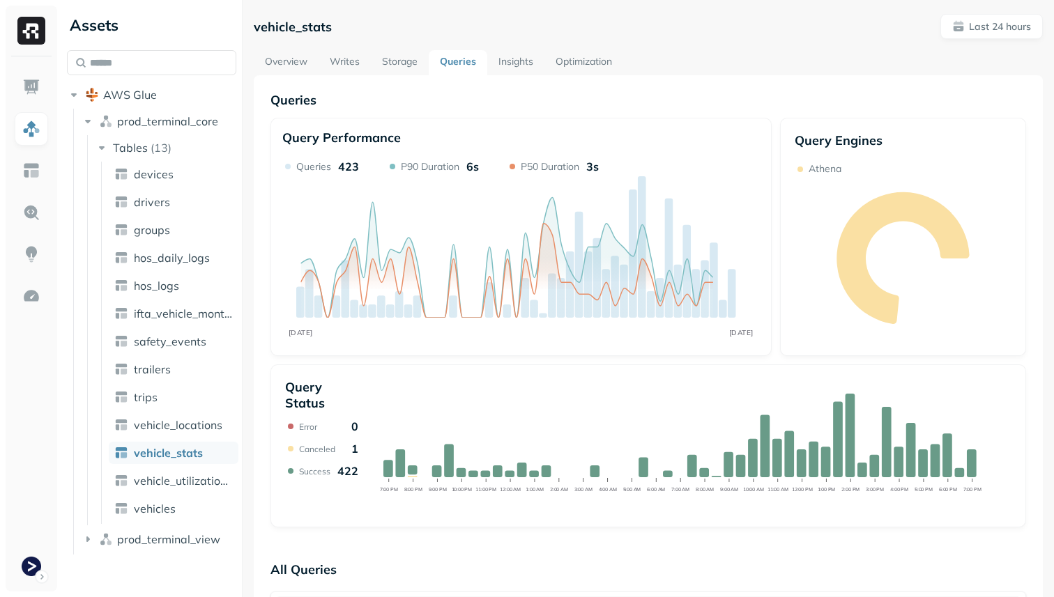
click at [409, 64] on link "Storage" at bounding box center [400, 62] width 58 height 25
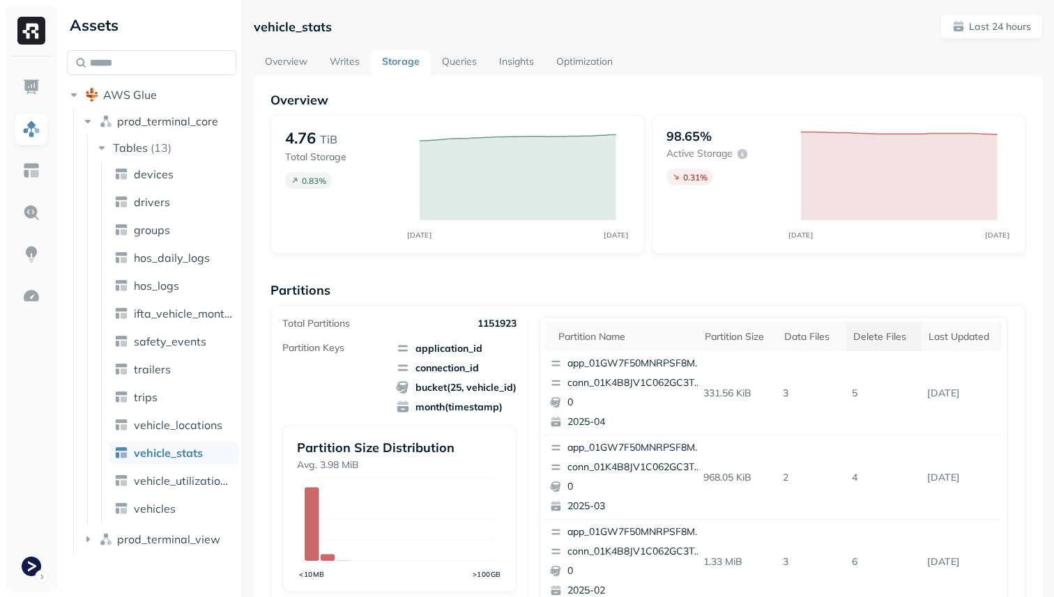
click at [894, 336] on div "Delete Files" at bounding box center [883, 336] width 61 height 13
click at [862, 328] on th "Delete Files" at bounding box center [883, 336] width 75 height 29
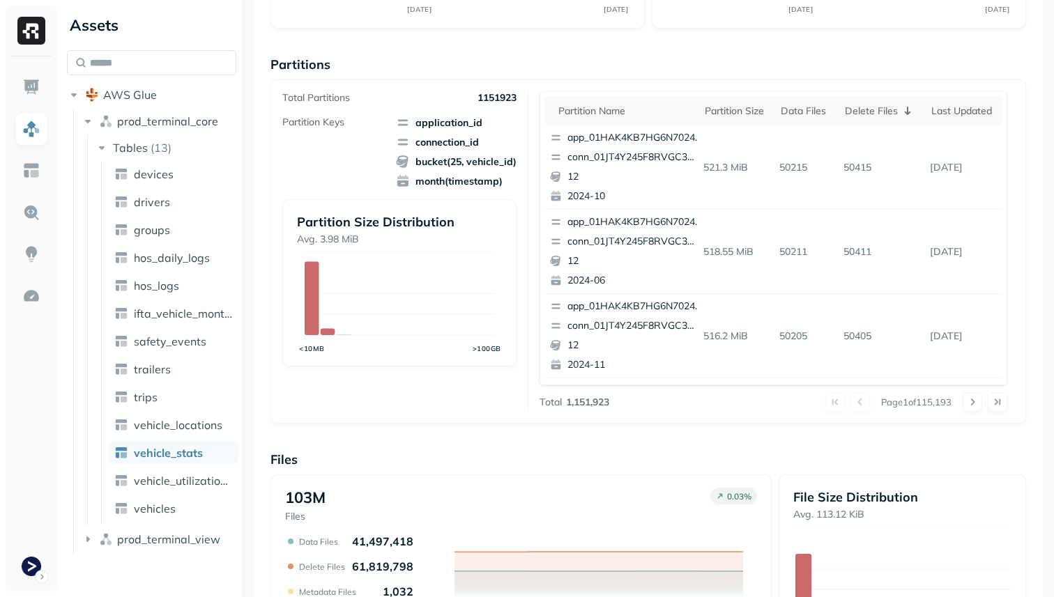
scroll to position [128, 0]
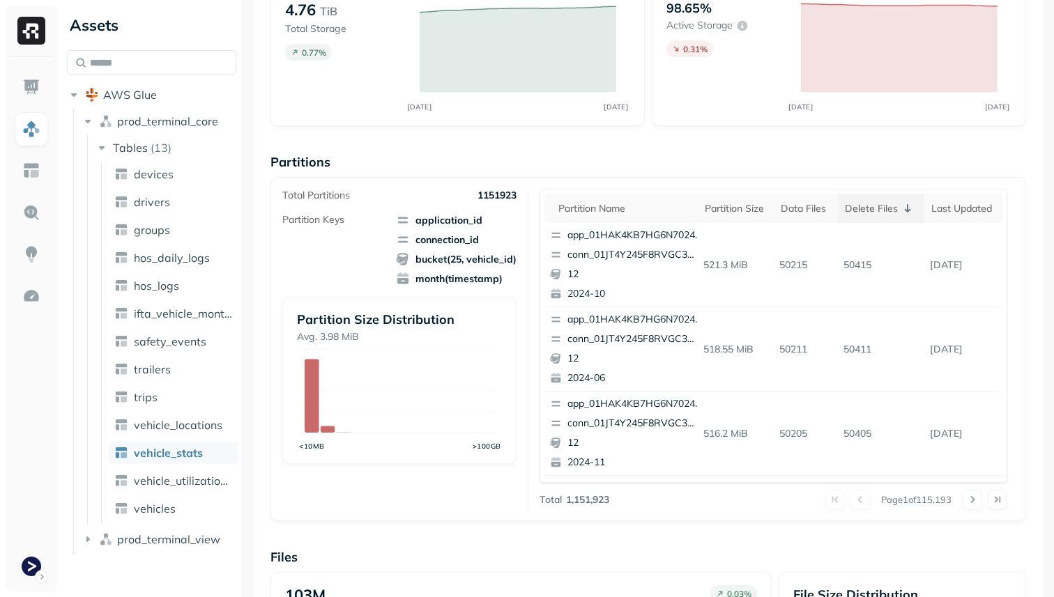
click at [873, 202] on div "Delete Files" at bounding box center [881, 208] width 73 height 17
click at [873, 204] on div "Delete Files" at bounding box center [883, 208] width 61 height 13
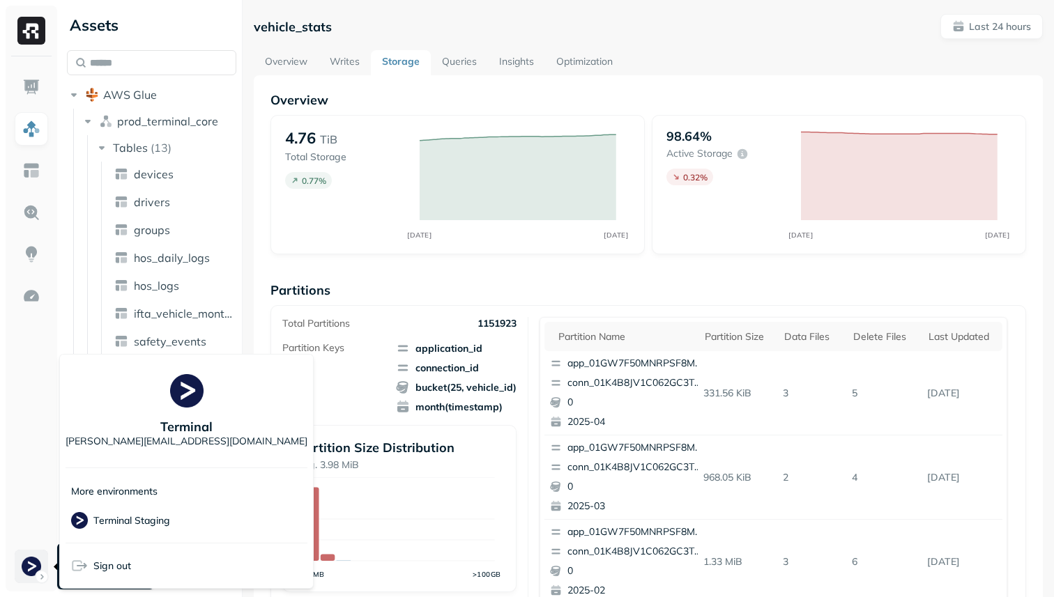
click at [42, 561] on html "Assets AWS Glue prod_terminal_core Tables ( 13 ) devices drivers groups hos_dai…" at bounding box center [527, 298] width 1054 height 597
click at [123, 521] on p "Terminal Staging" at bounding box center [131, 520] width 77 height 13
